Goal: Task Accomplishment & Management: Use online tool/utility

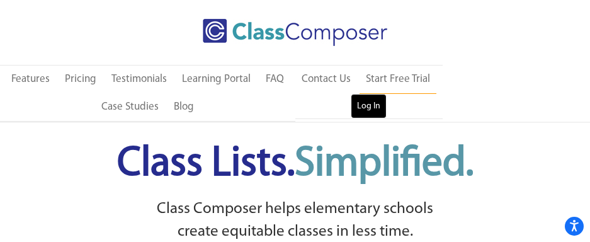
click at [360, 96] on link "Log In" at bounding box center [369, 106] width 36 height 25
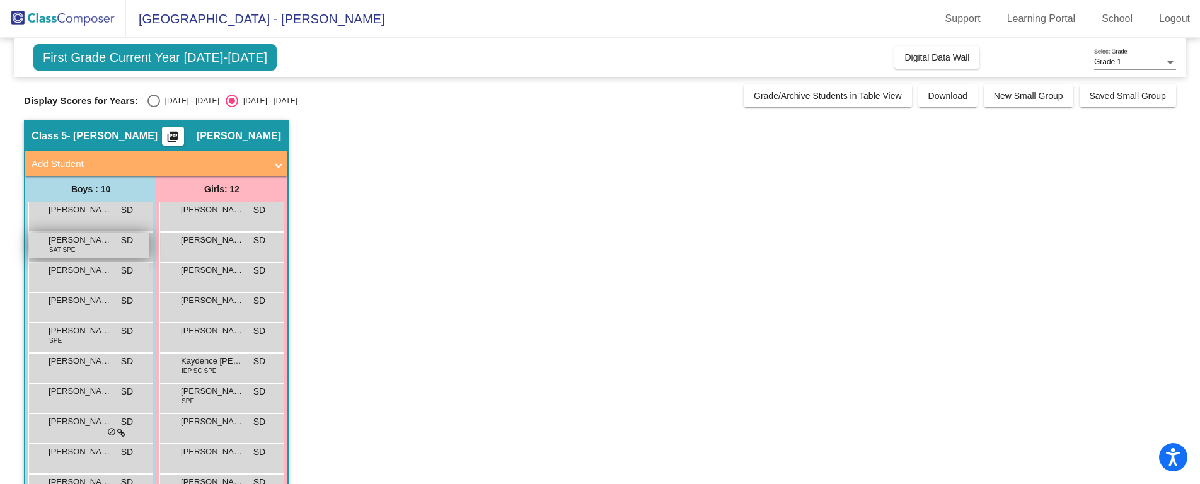
click at [81, 244] on span "Branden Morgan" at bounding box center [80, 240] width 63 height 13
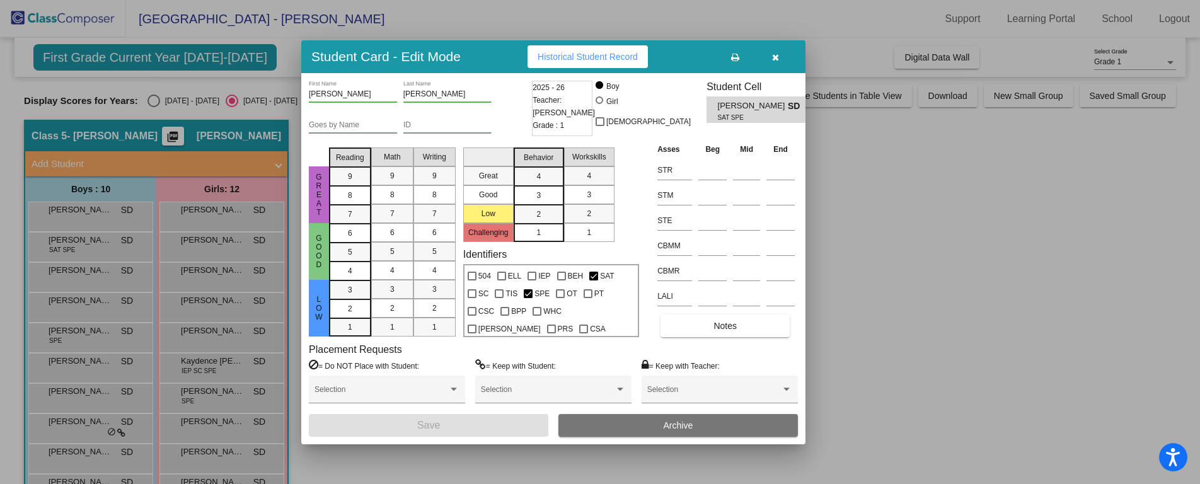
click at [881, 191] on div at bounding box center [600, 242] width 1200 height 484
